Goal: Check status: Check status

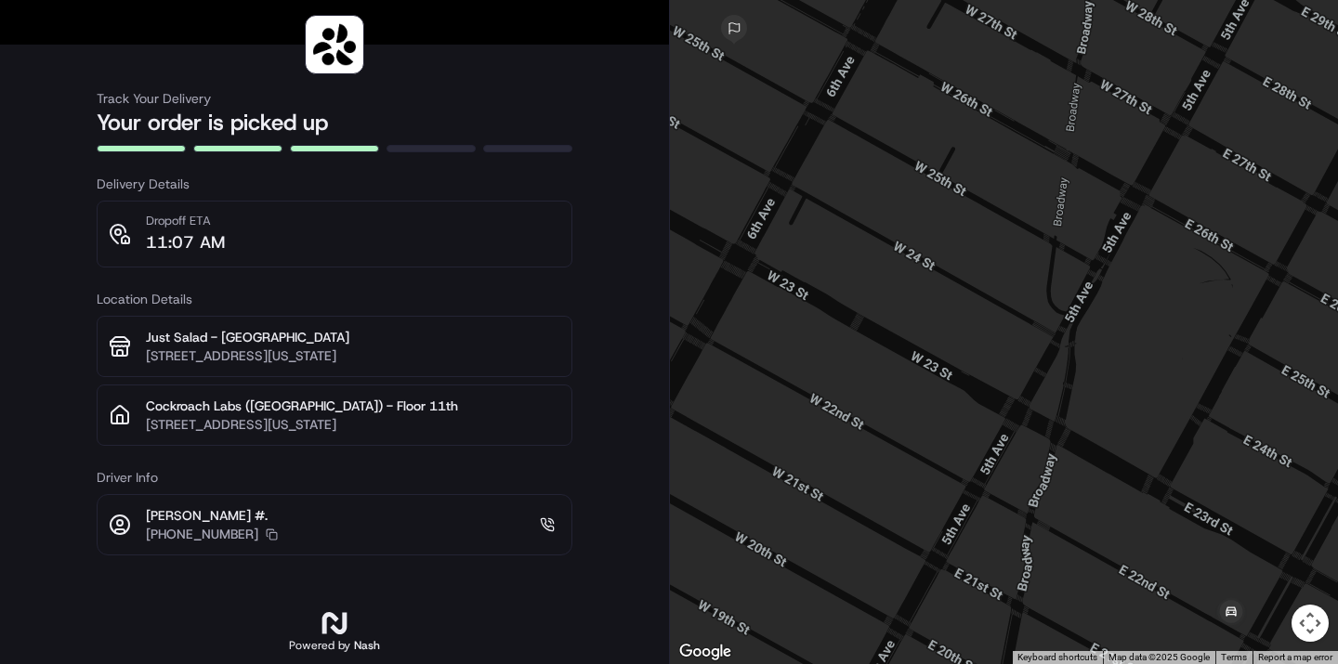
drag, startPoint x: 822, startPoint y: 203, endPoint x: 863, endPoint y: 209, distance: 41.4
click at [863, 209] on div at bounding box center [1004, 332] width 668 height 664
